Goal: Use online tool/utility

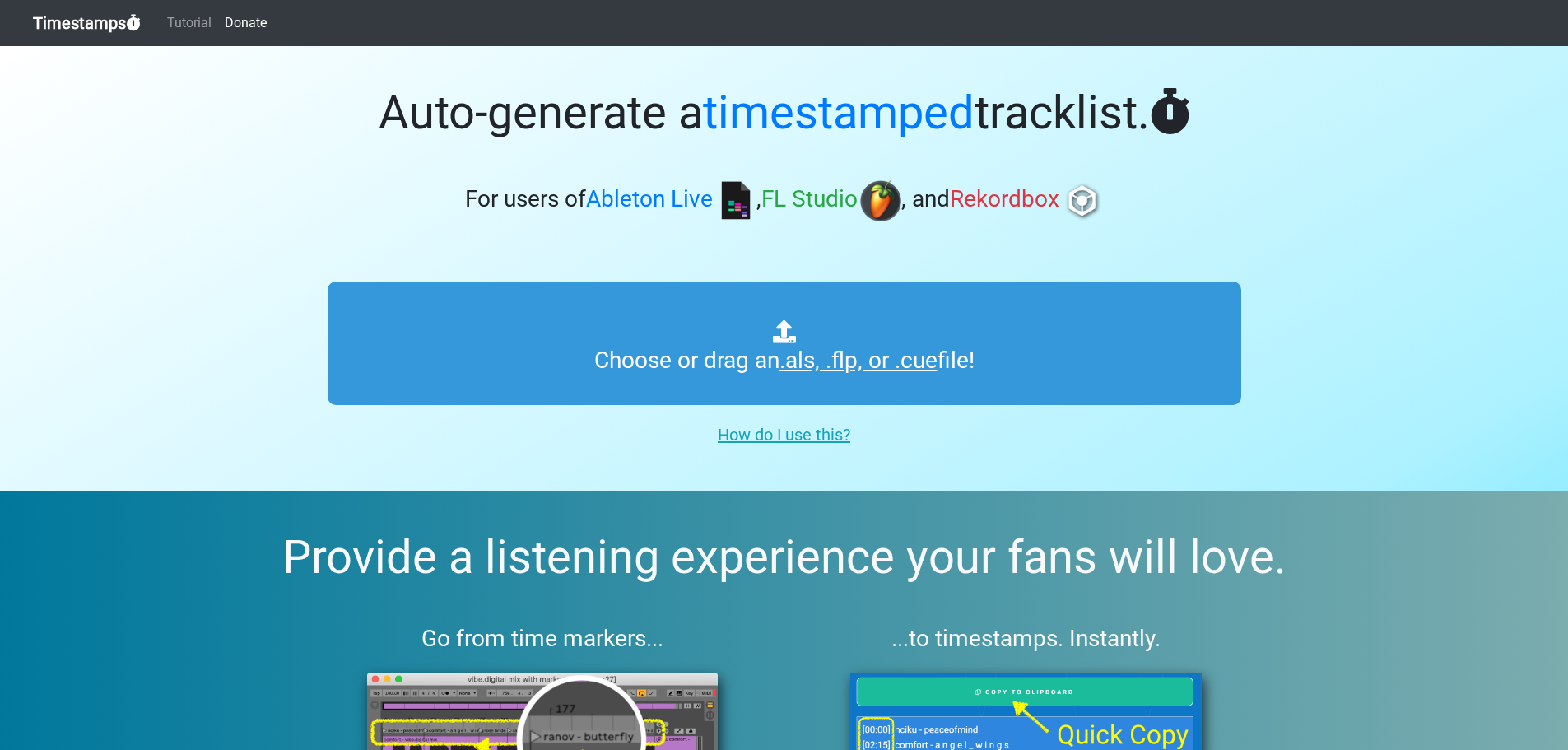
type input "C:\fakepath\01 Uplifting Trance vol 68.cue"
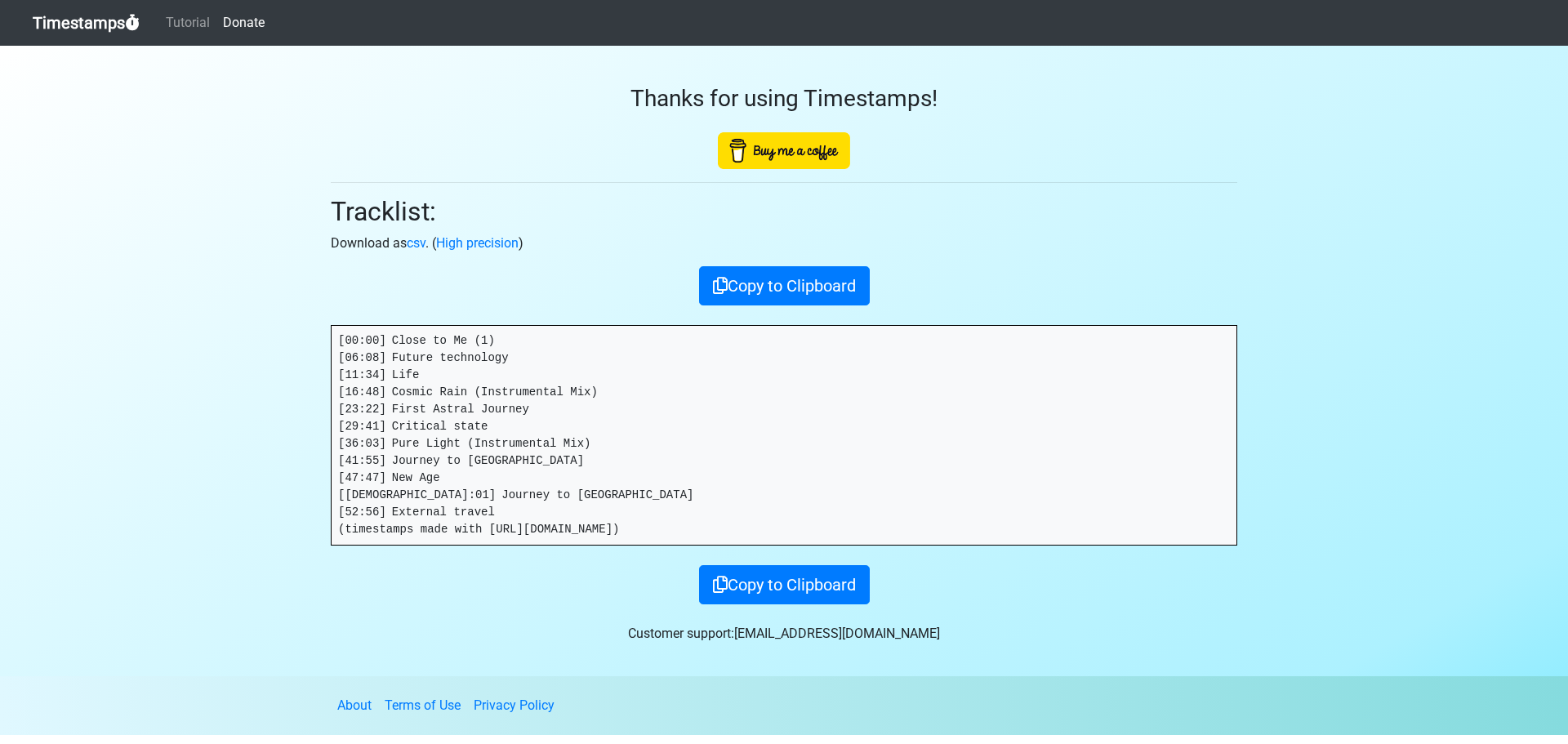
click at [251, 395] on section "Thanks for using Timestamps! Tracklist: Download as csv . ( High precision ) Co…" at bounding box center [784, 360] width 1568 height 630
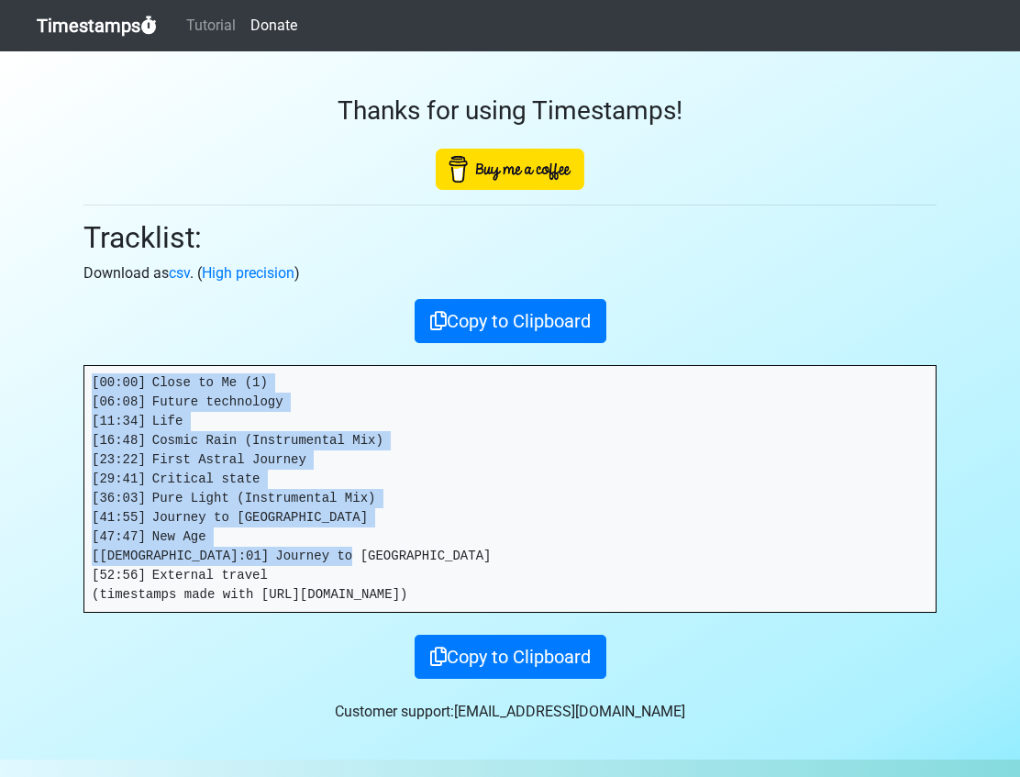
drag, startPoint x: 268, startPoint y: 572, endPoint x: 45, endPoint y: 372, distance: 298.9
click at [45, 372] on section "Thanks for using Timestamps! Tracklist: Download as csv . ( High precision ) Co…" at bounding box center [510, 405] width 1020 height 708
copy pre "[00:00] Close to Me (1) [06:08] Future technology [11:34] Life [16:48] Cosmic R…"
